Goal: Obtain resource: Download file/media

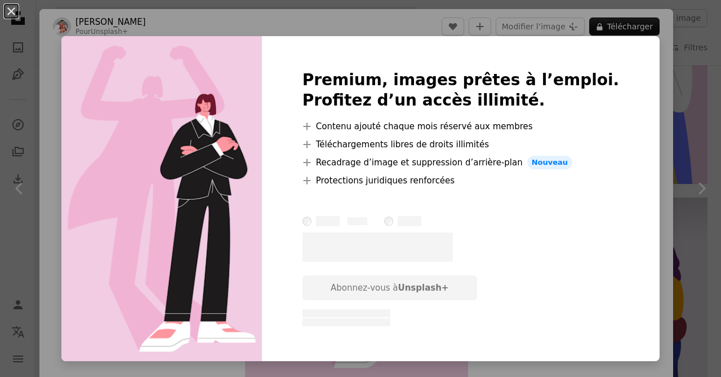
scroll to position [7, 0]
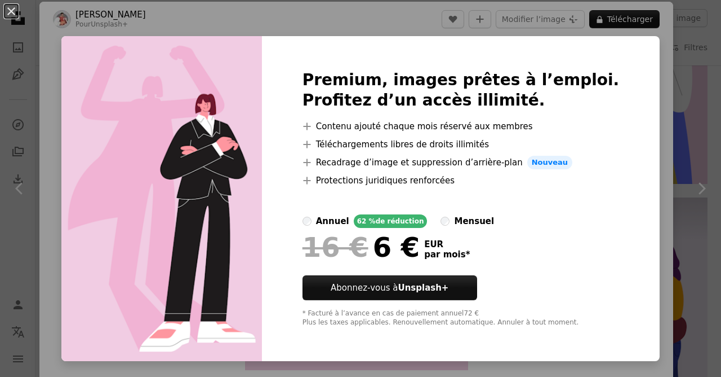
click at [262, 352] on img at bounding box center [161, 198] width 201 height 325
click at [74, 176] on div "An X shape Premium, images prêtes à l’emploi. Profitez d’un accès illimité. A p…" at bounding box center [360, 188] width 721 height 377
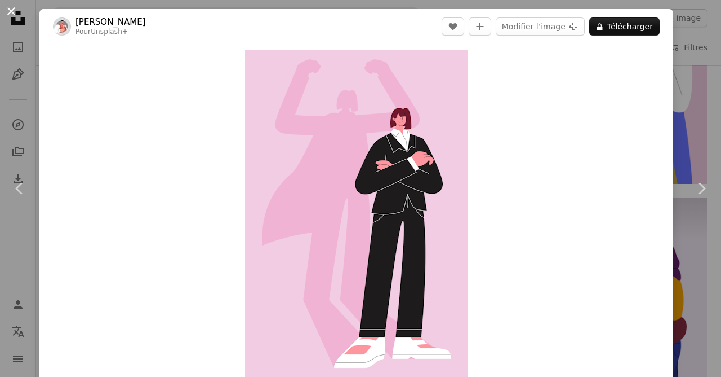
click at [11, 15] on button "An X shape" at bounding box center [12, 12] width 14 height 14
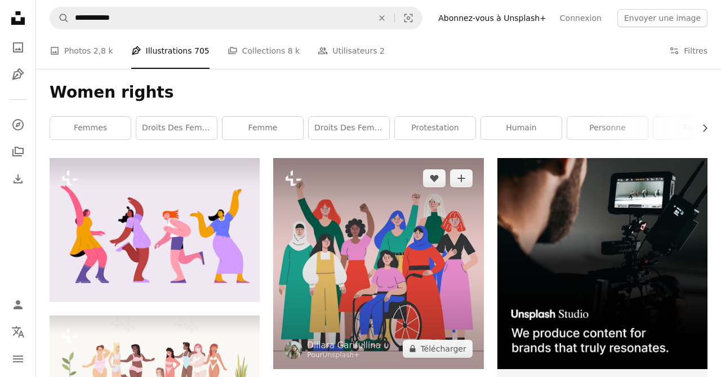
scroll to position [83, 0]
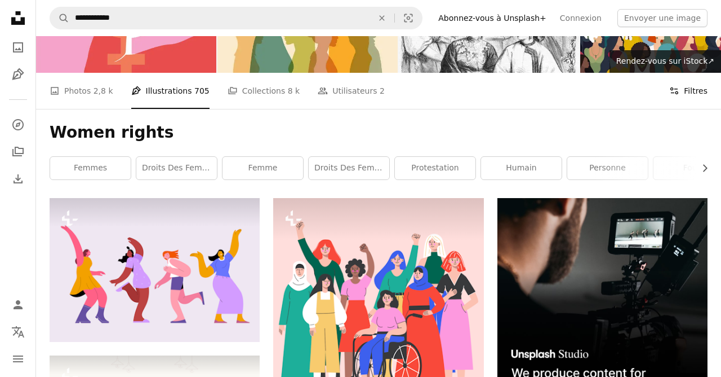
click at [676, 85] on button "Filters Filtres" at bounding box center [689, 91] width 38 height 36
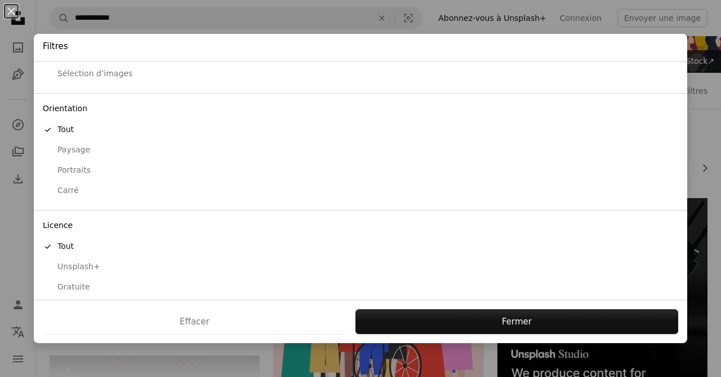
scroll to position [64, 0]
click at [77, 284] on div "Gratuite" at bounding box center [361, 287] width 636 height 11
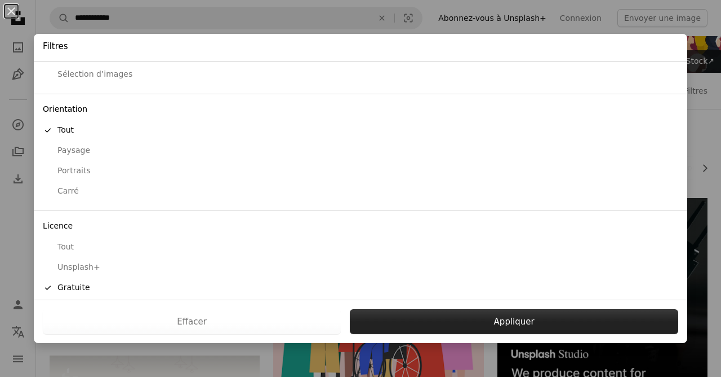
click at [415, 318] on button "Appliquer" at bounding box center [514, 321] width 329 height 25
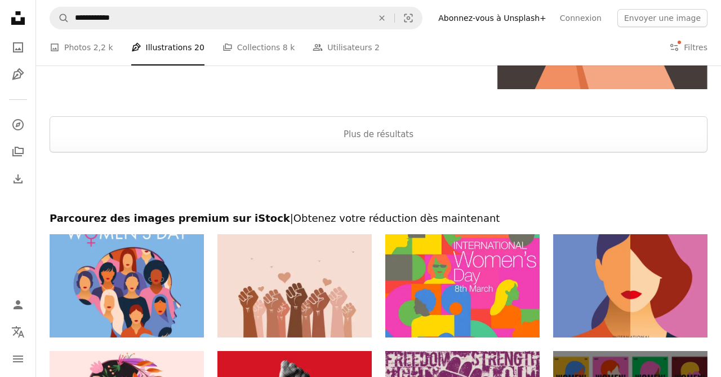
scroll to position [1836, 0]
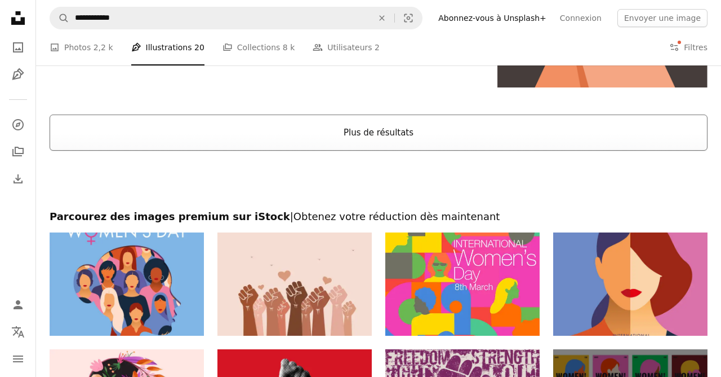
click at [406, 141] on button "Plus de résultats" at bounding box center [379, 132] width 658 height 36
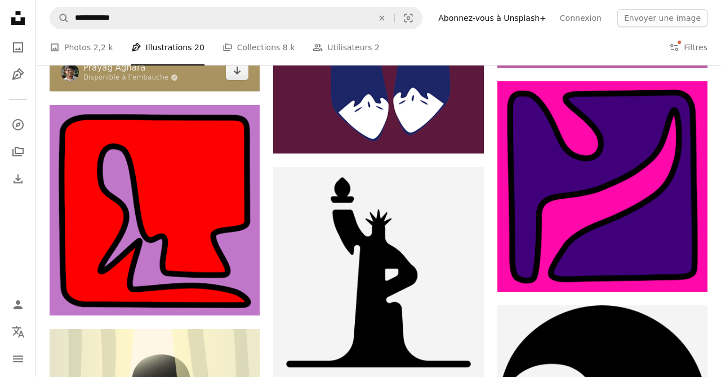
scroll to position [7055, 0]
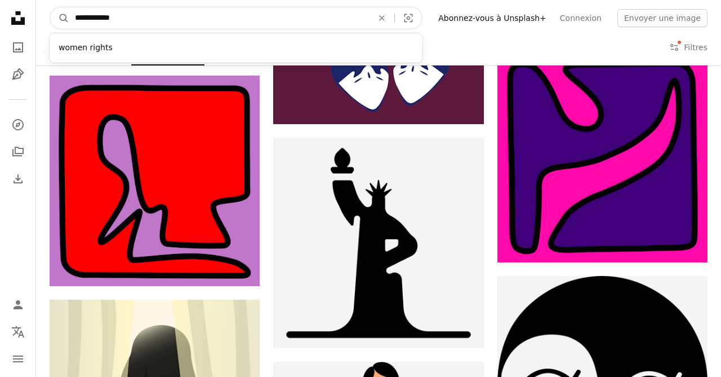
drag, startPoint x: 132, startPoint y: 17, endPoint x: 70, endPoint y: 19, distance: 62.0
click at [70, 19] on input "**********" at bounding box center [219, 17] width 300 height 21
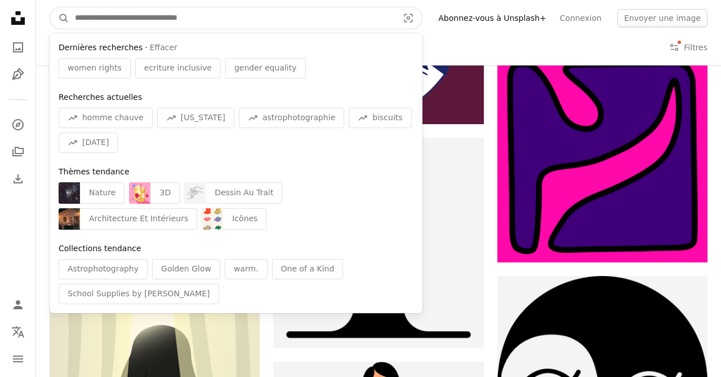
type input "*"
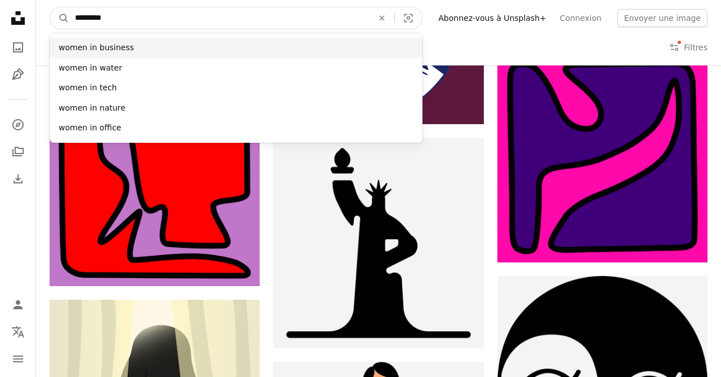
type input "********"
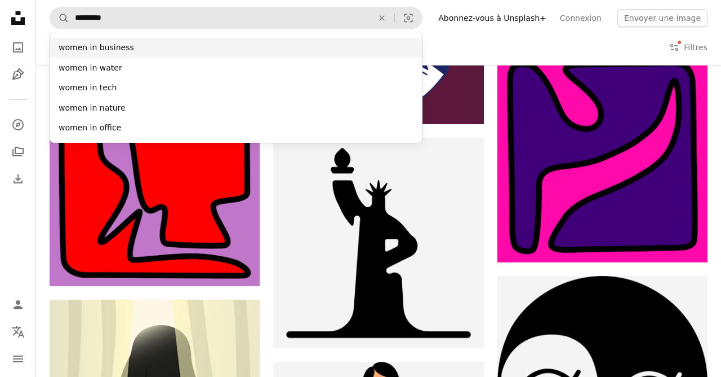
click at [100, 42] on div "women in business" at bounding box center [236, 48] width 373 height 20
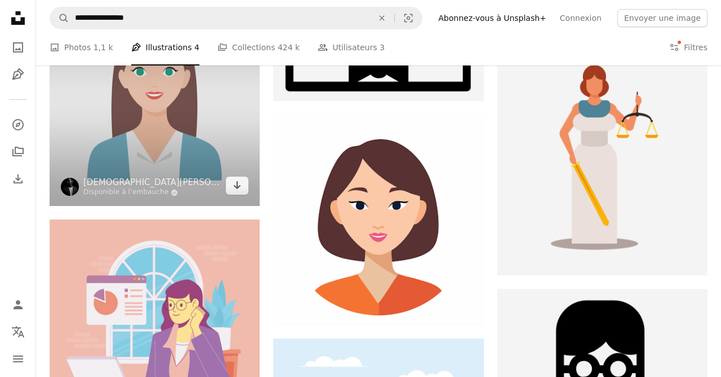
scroll to position [734, 0]
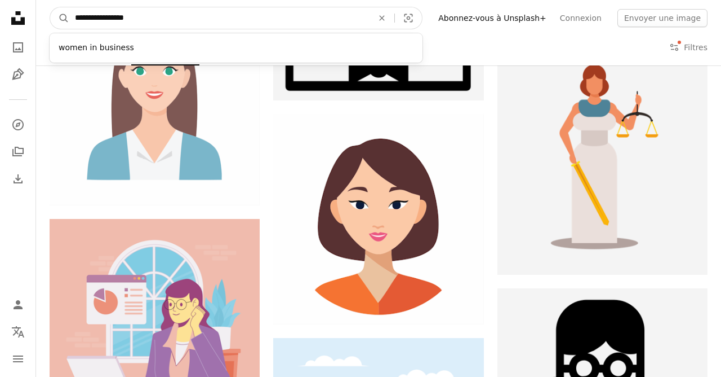
drag, startPoint x: 186, startPoint y: 20, endPoint x: 110, endPoint y: 17, distance: 75.6
click at [110, 17] on input "**********" at bounding box center [219, 17] width 300 height 21
type input "**********"
click at [60, 18] on button "A magnifying glass" at bounding box center [59, 17] width 19 height 21
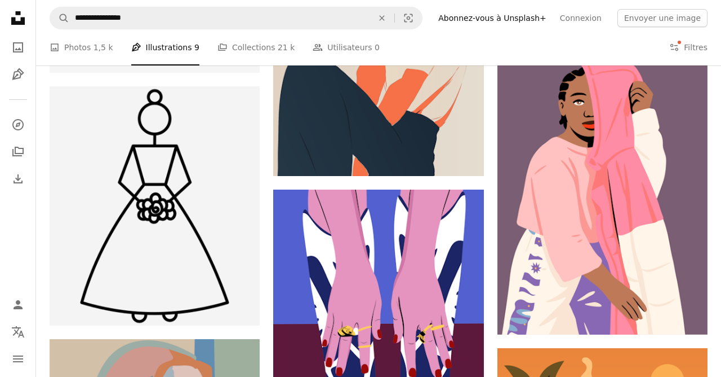
scroll to position [2341, 0]
